Goal: Find specific page/section: Find specific page/section

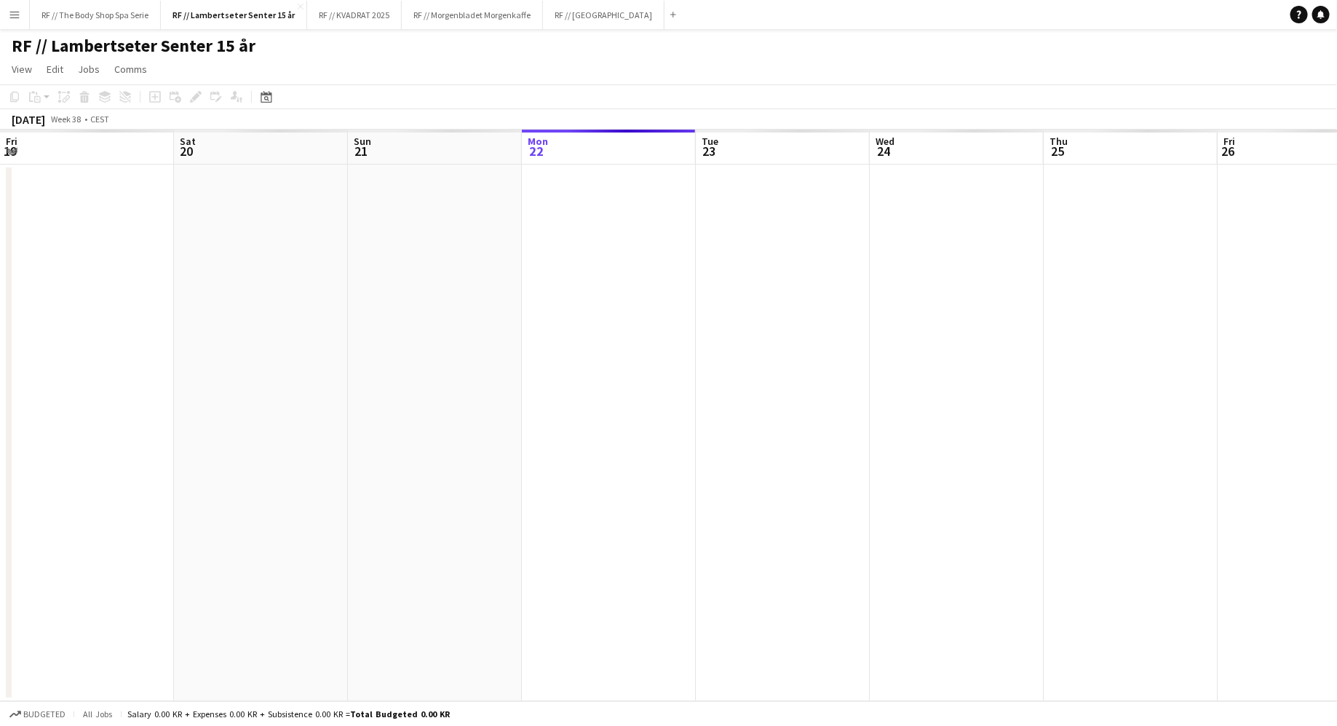
scroll to position [0, 348]
click at [592, 17] on button "RF // Fjordland Close" at bounding box center [604, 15] width 122 height 28
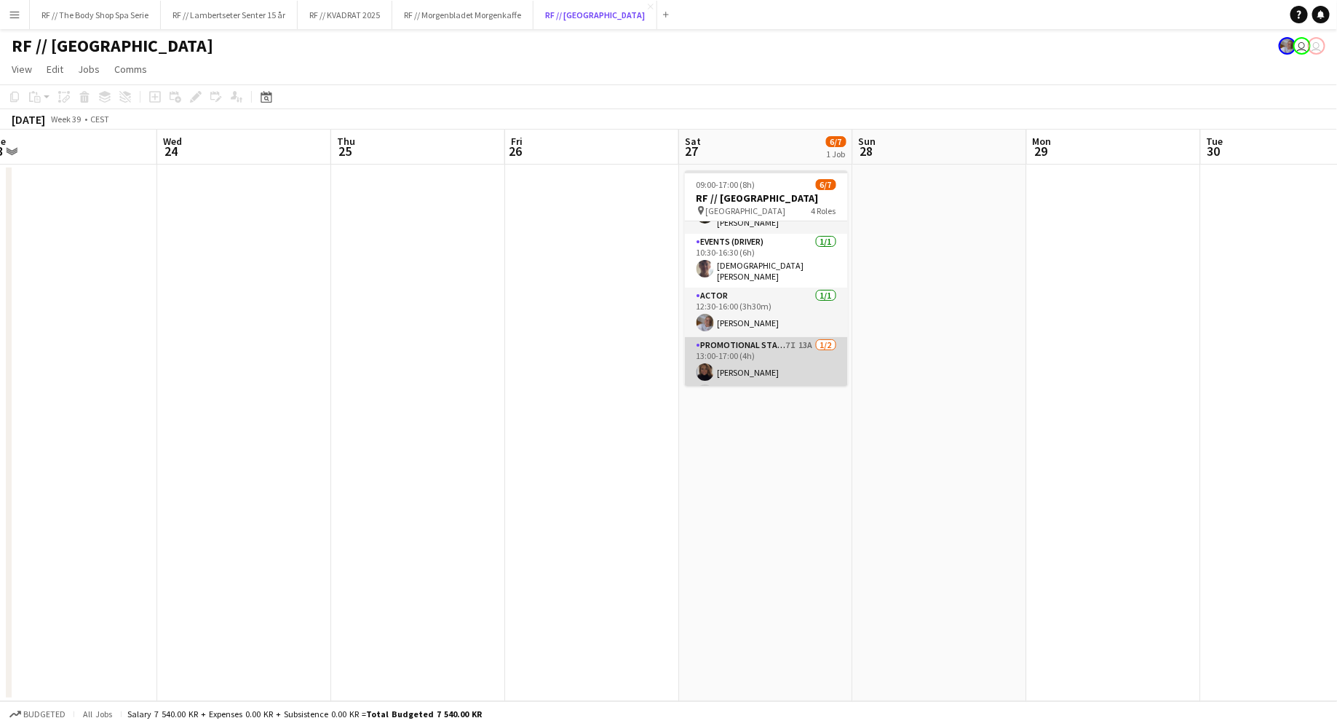
scroll to position [96, 0]
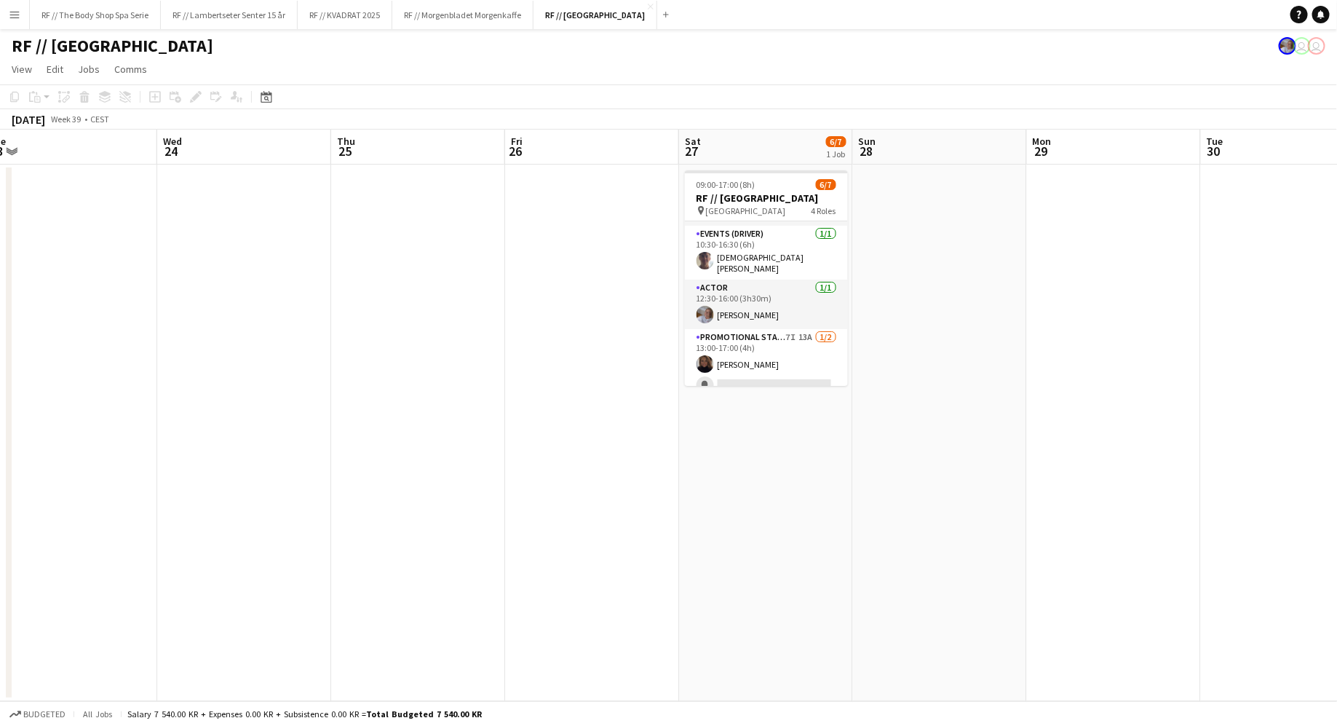
click at [764, 47] on div "RF // [GEOGRAPHIC_DATA] user user" at bounding box center [668, 43] width 1337 height 28
click at [1313, 44] on app-user-avatar "user" at bounding box center [1316, 45] width 17 height 17
click at [1311, 44] on app-user-avatar "user" at bounding box center [1316, 45] width 17 height 17
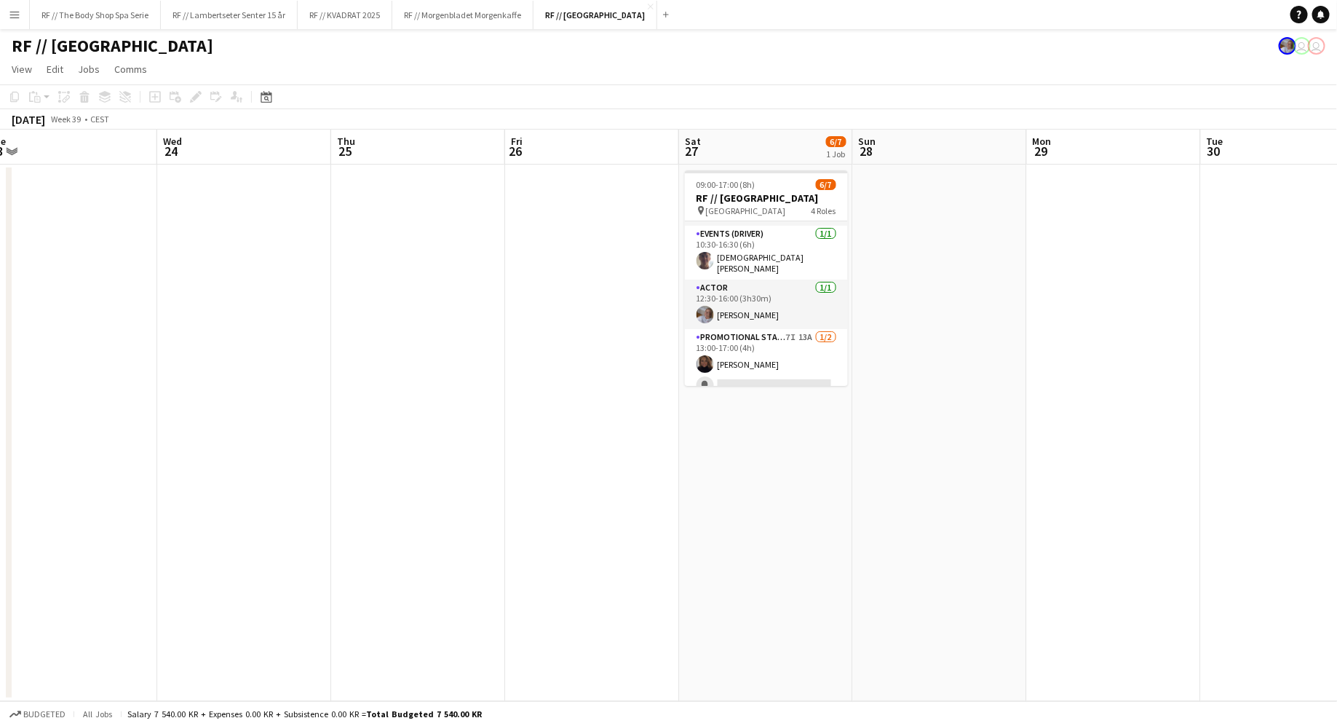
click at [1311, 44] on app-user-avatar "user" at bounding box center [1316, 45] width 17 height 17
click at [1298, 47] on app-user-avatar "user" at bounding box center [1302, 45] width 17 height 17
